Goal: Navigation & Orientation: Find specific page/section

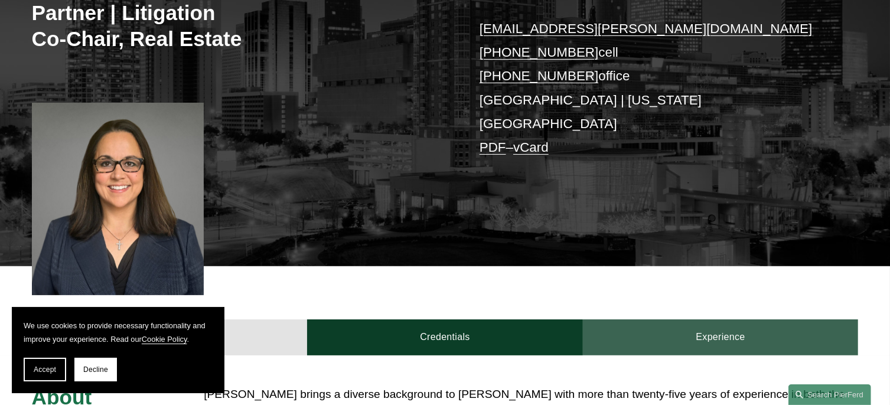
scroll to position [413, 0]
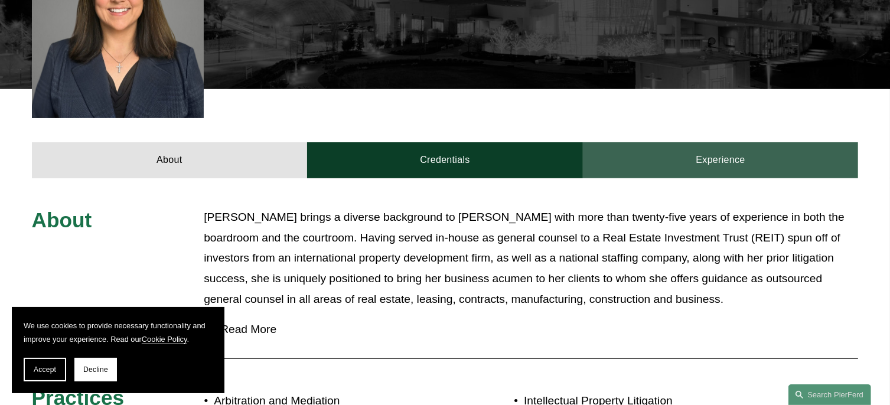
click at [670, 142] on link "Experience" at bounding box center [721, 159] width 276 height 35
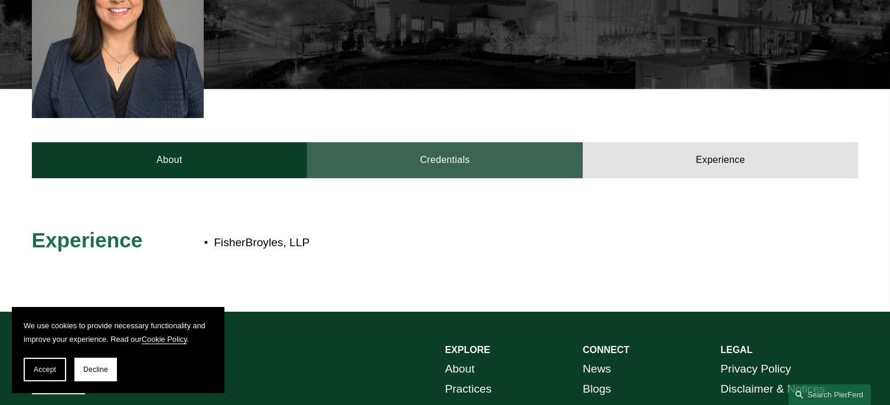
click at [429, 143] on link "Credentials" at bounding box center [445, 159] width 276 height 35
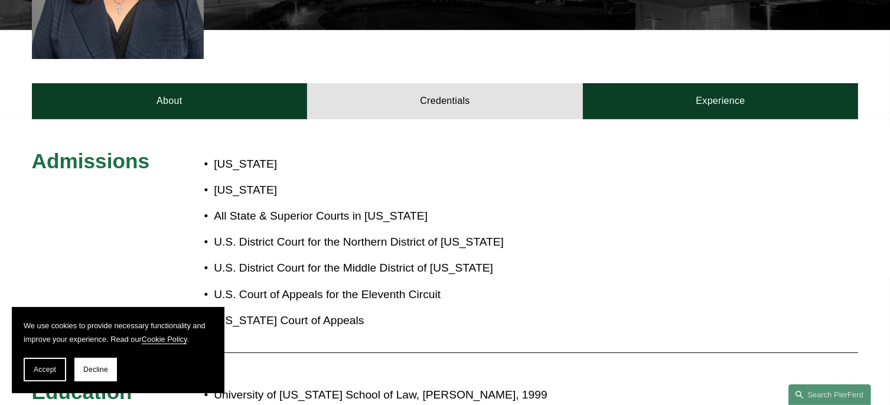
scroll to position [236, 0]
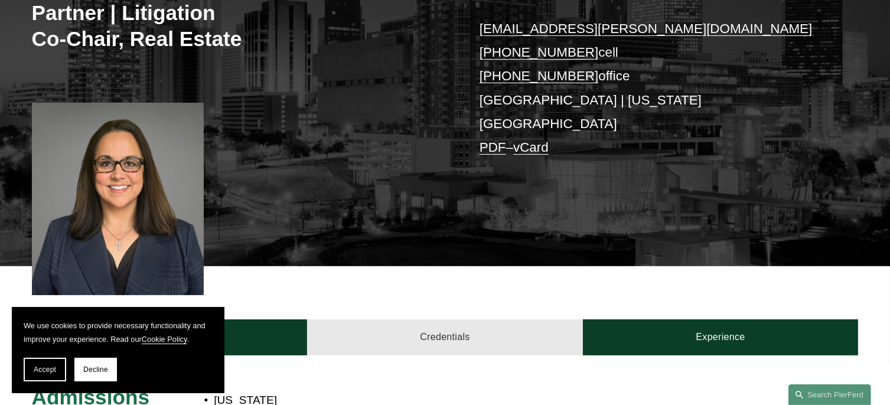
click at [463, 328] on link "Credentials" at bounding box center [445, 337] width 276 height 35
click at [441, 320] on link "Credentials" at bounding box center [445, 337] width 276 height 35
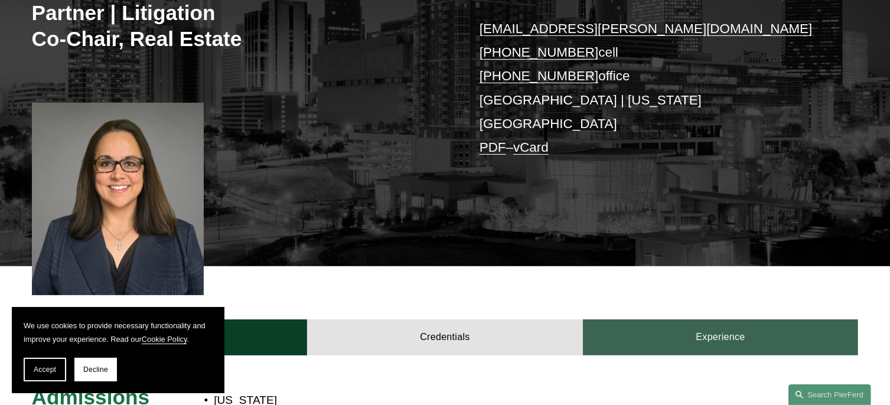
click at [653, 322] on link "Experience" at bounding box center [721, 337] width 276 height 35
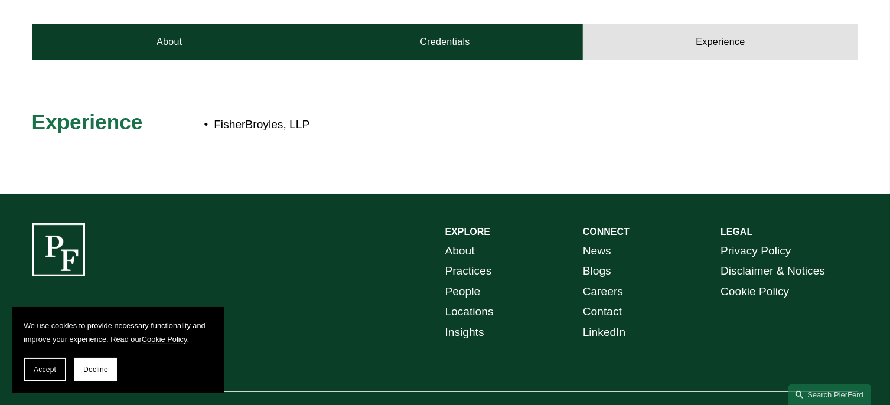
scroll to position [295, 0]
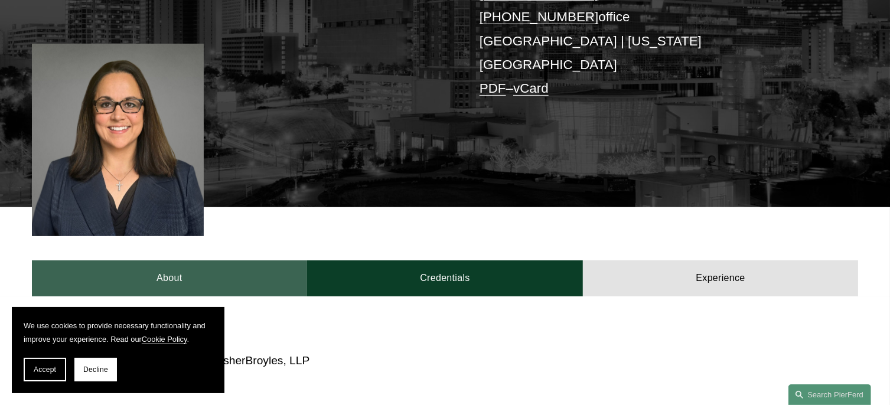
click at [183, 262] on link "About" at bounding box center [170, 277] width 276 height 35
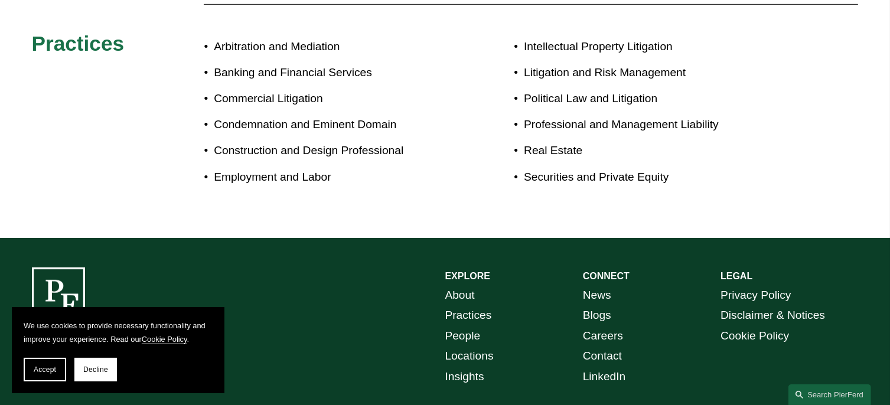
scroll to position [837, 0]
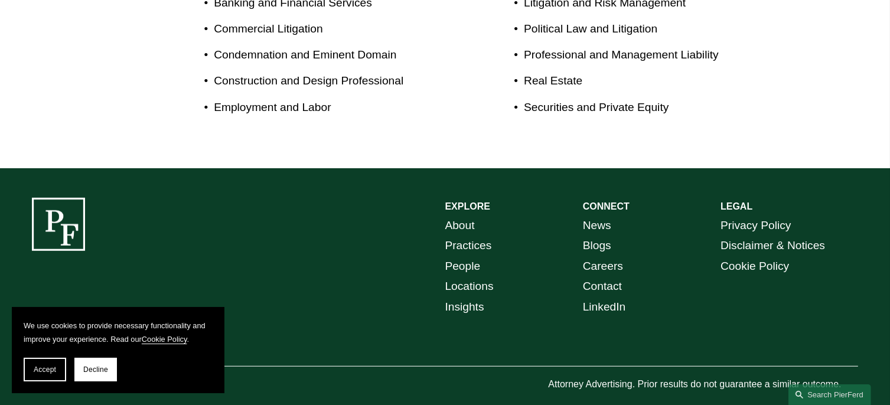
click at [467, 236] on link "Practices" at bounding box center [468, 246] width 47 height 21
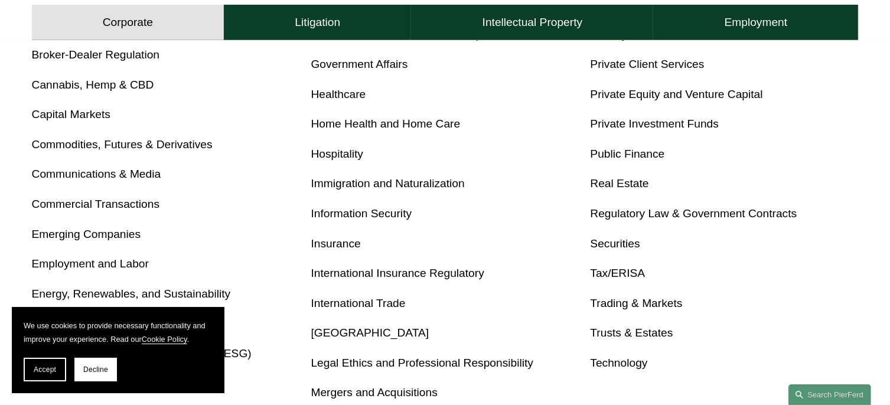
scroll to position [827, 0]
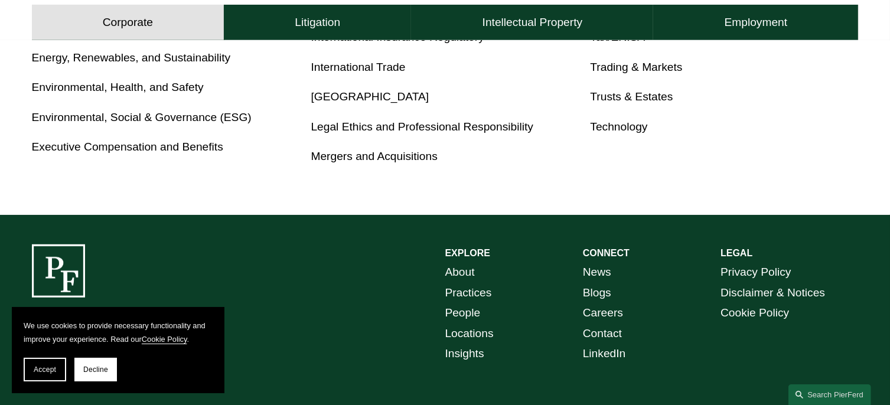
click at [597, 274] on link "News" at bounding box center [597, 272] width 28 height 21
